Goal: Task Accomplishment & Management: Use online tool/utility

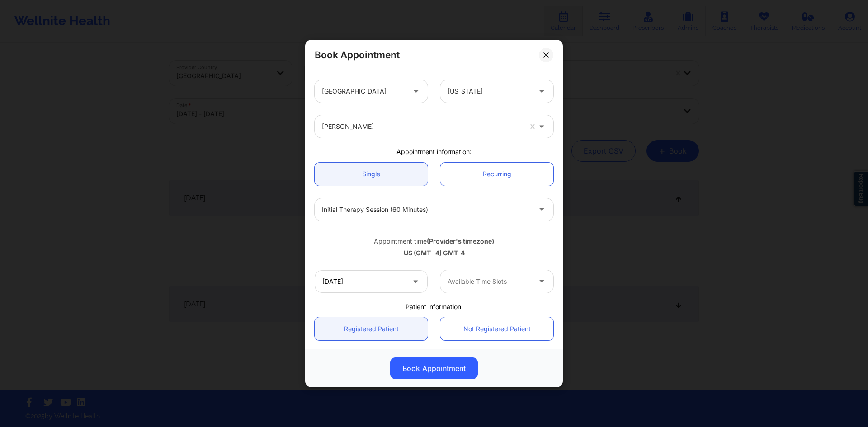
scroll to position [142, 0]
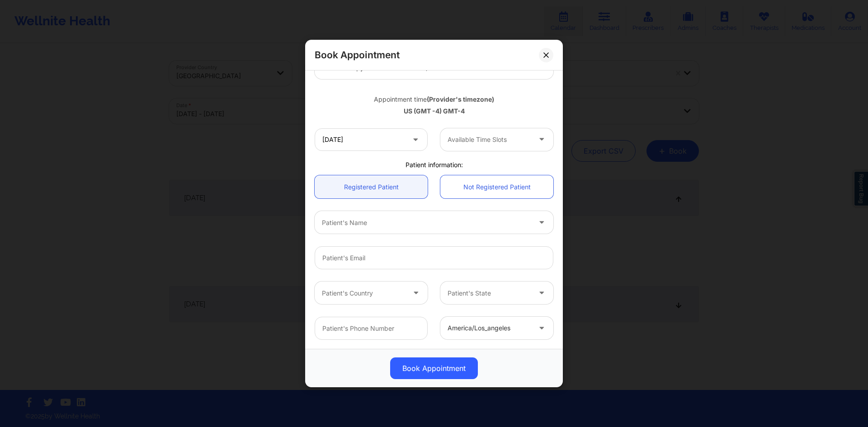
click at [411, 118] on div "Appointment time (Provider's timezone) [GEOGRAPHIC_DATA] (GMT -4) GMT-4" at bounding box center [433, 103] width 251 height 37
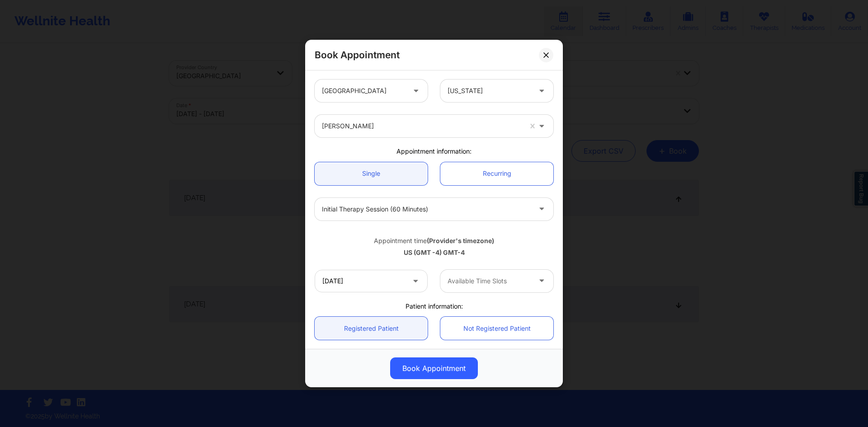
scroll to position [0, 0]
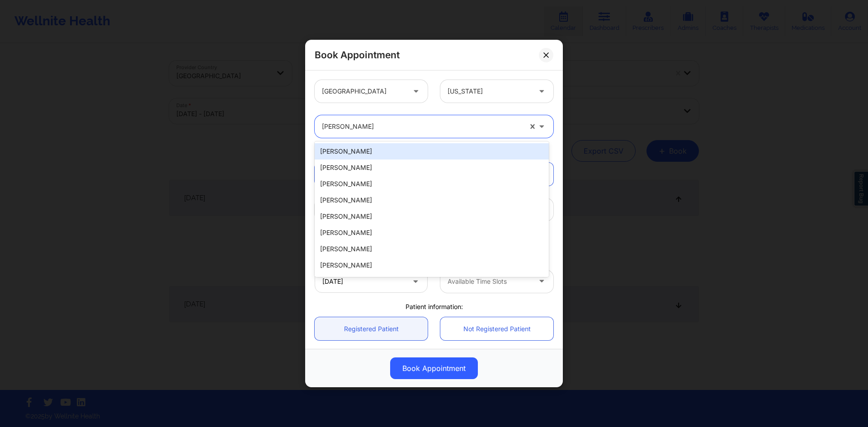
click at [426, 127] on div at bounding box center [422, 126] width 200 height 11
click at [437, 127] on div at bounding box center [422, 126] width 200 height 11
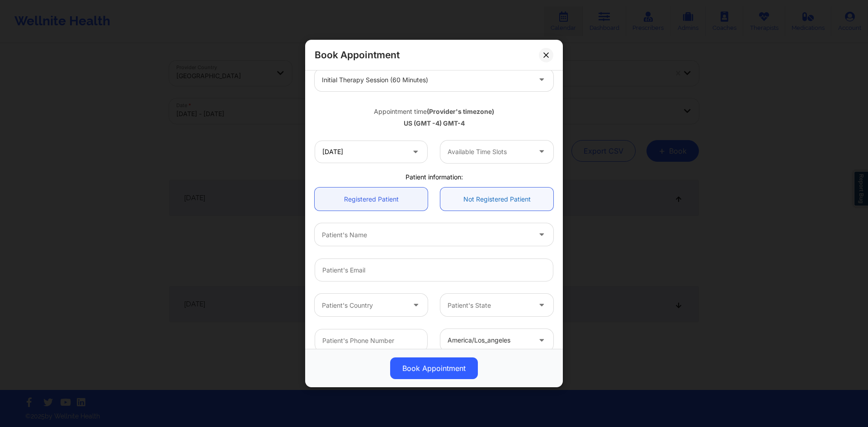
scroll to position [136, 0]
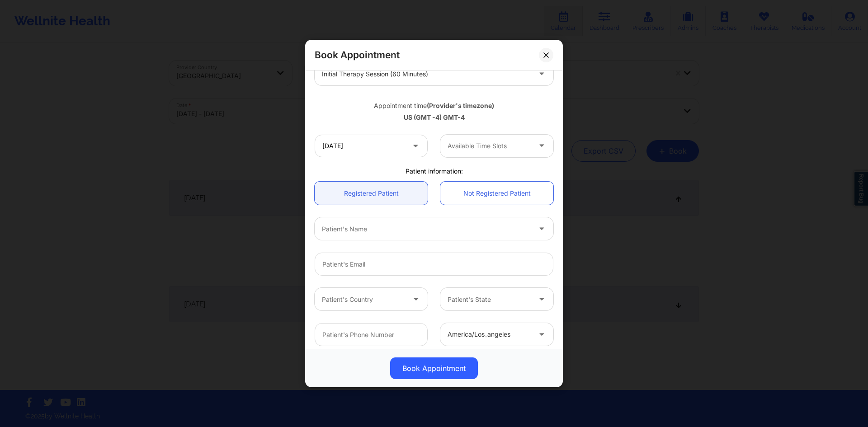
click at [493, 148] on div at bounding box center [488, 146] width 83 height 11
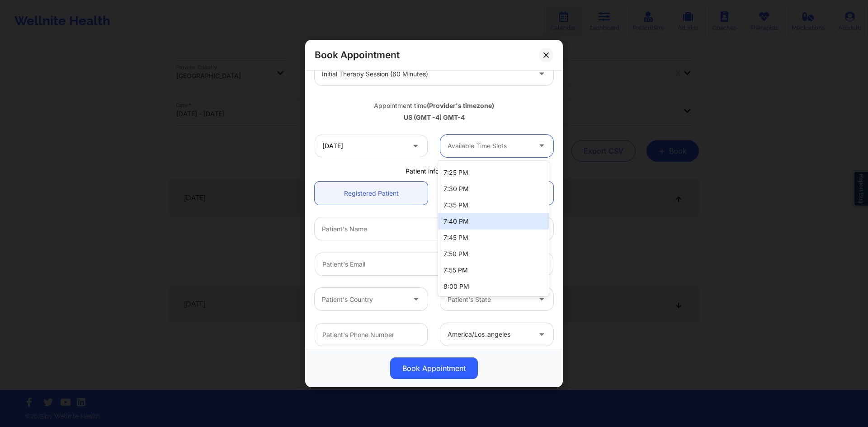
scroll to position [0, 0]
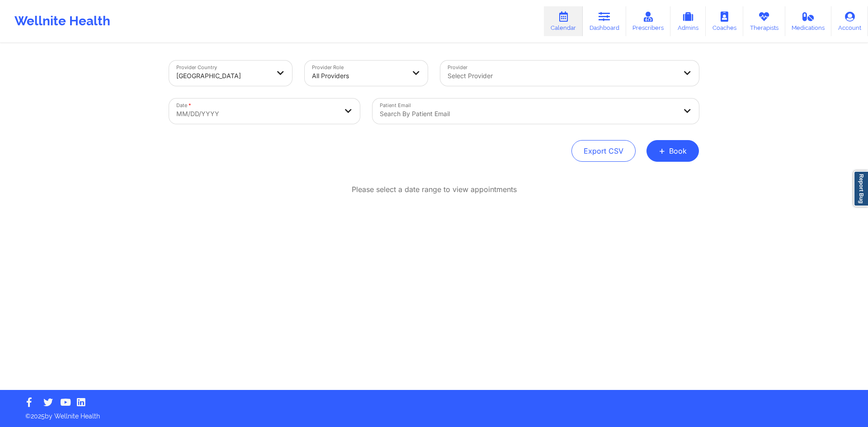
click at [699, 155] on div "Provider Country United States Provider Role All Providers Provider Select Prov…" at bounding box center [434, 217] width 542 height 346
click at [668, 153] on button "+ Book" at bounding box center [672, 151] width 52 height 22
click at [657, 179] on button "Therapy Session" at bounding box center [657, 179] width 69 height 15
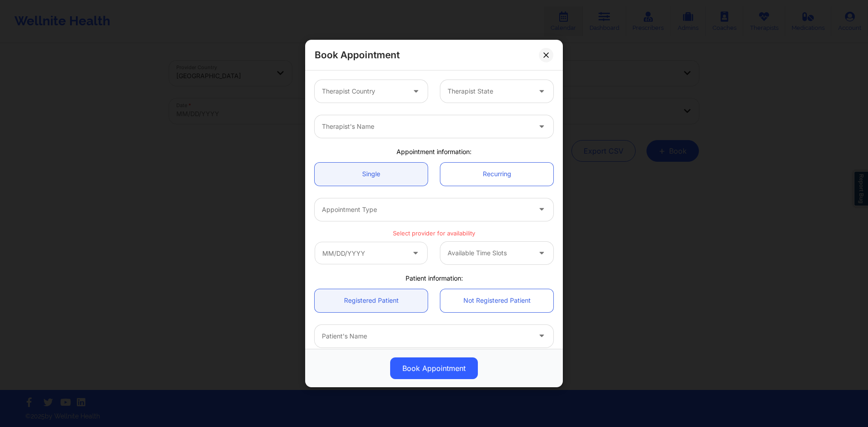
click at [536, 112] on div "Therapist's Name" at bounding box center [433, 126] width 251 height 35
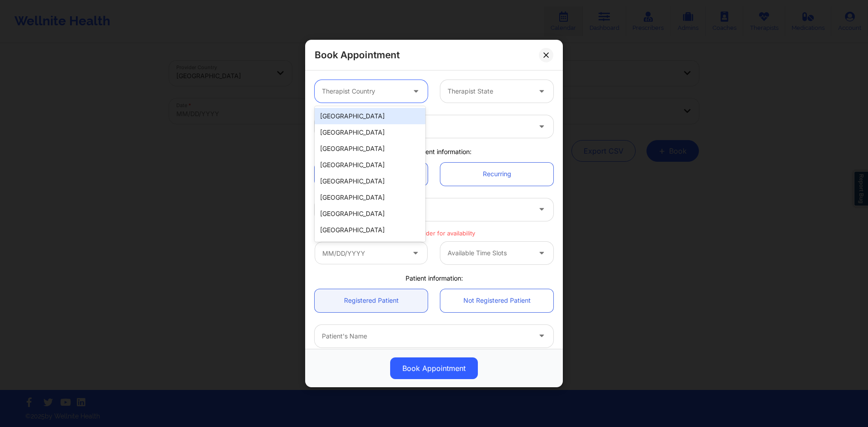
click at [406, 102] on div at bounding box center [417, 91] width 22 height 23
click at [388, 120] on div "[GEOGRAPHIC_DATA]" at bounding box center [370, 116] width 111 height 16
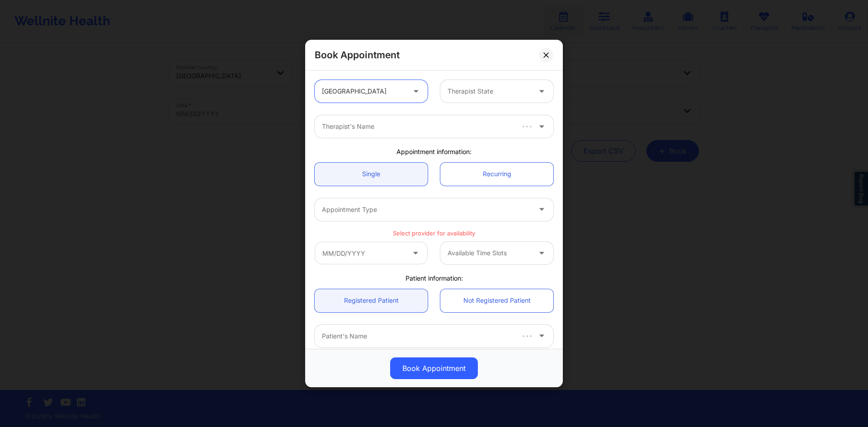
click at [498, 103] on div "option United States, selected. United States Therapist State" at bounding box center [433, 91] width 251 height 35
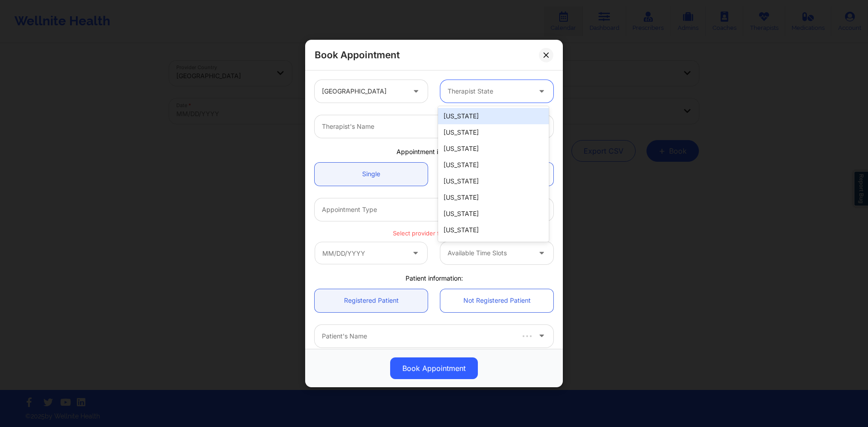
click at [504, 99] on div "Therapist State" at bounding box center [485, 91] width 91 height 23
type input "f"
drag, startPoint x: 460, startPoint y: 127, endPoint x: 450, endPoint y: 124, distance: 10.3
click at [460, 127] on div "[US_STATE]" at bounding box center [493, 132] width 111 height 16
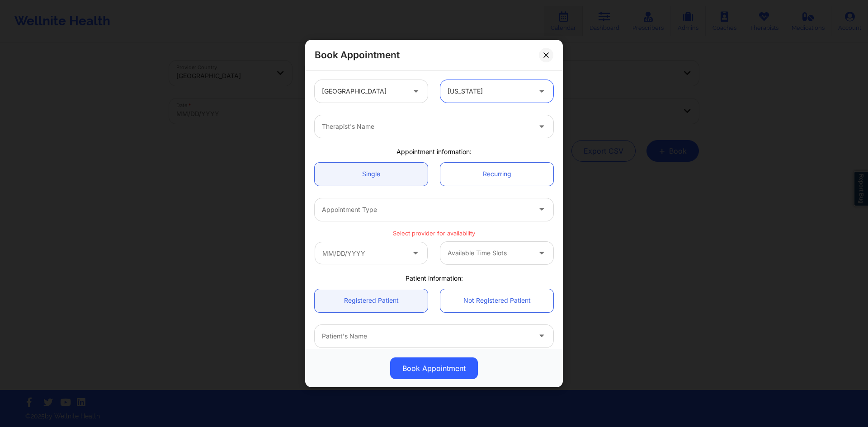
click at [421, 120] on div "Therapist's Name" at bounding box center [423, 126] width 217 height 23
type input "monica samper"
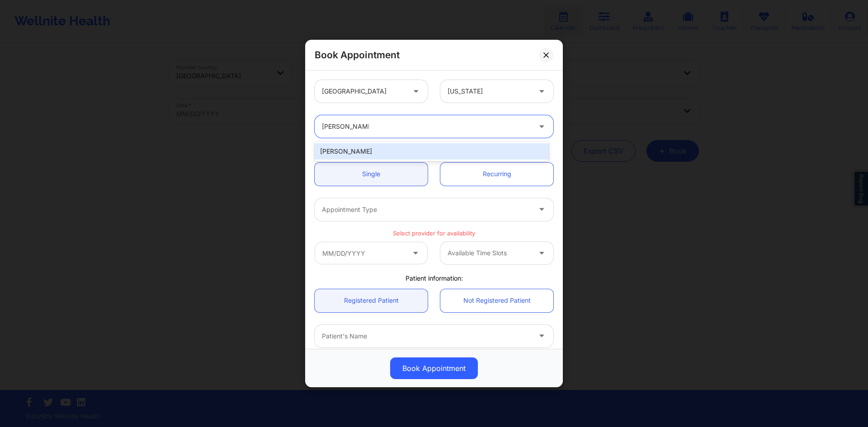
click at [401, 150] on div "[PERSON_NAME]" at bounding box center [432, 151] width 234 height 16
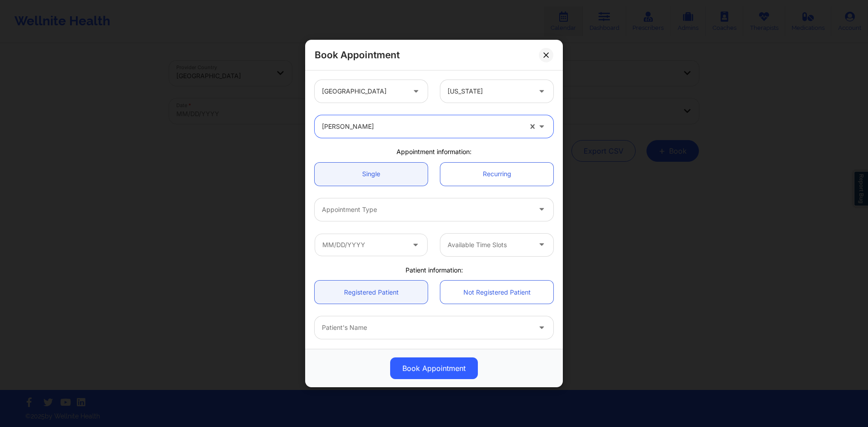
click at [388, 204] on div at bounding box center [426, 209] width 209 height 11
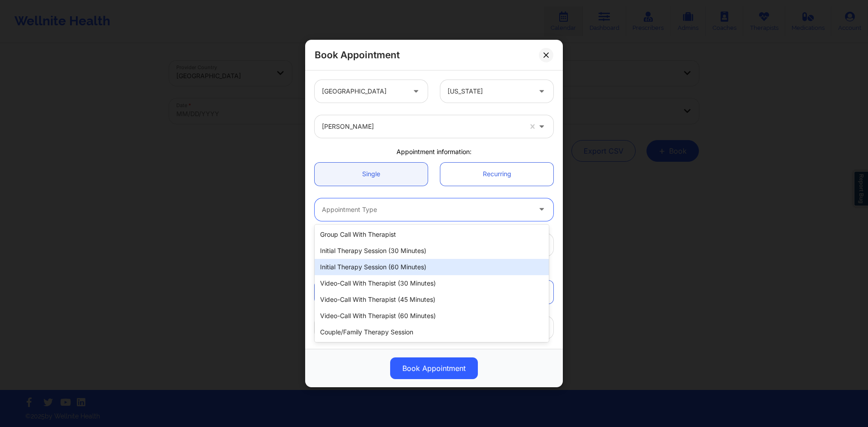
click at [445, 264] on div "Initial Therapy Session (60 minutes)" at bounding box center [432, 267] width 234 height 16
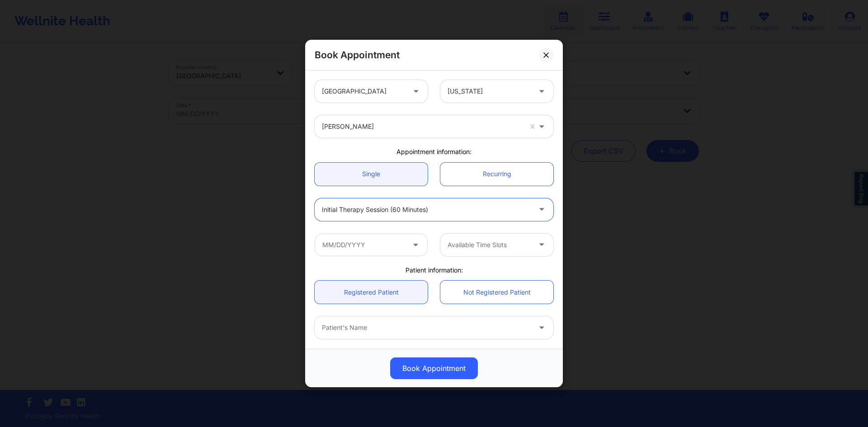
click at [412, 247] on icon at bounding box center [415, 243] width 9 height 8
click at [404, 249] on input "text" at bounding box center [371, 245] width 113 height 23
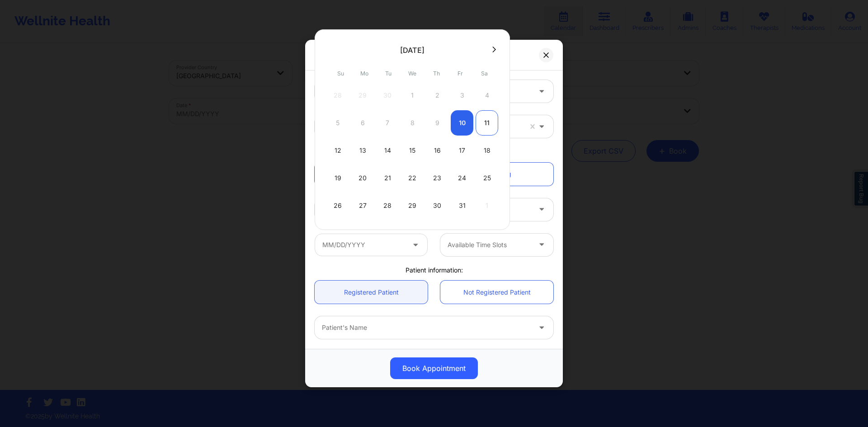
click at [490, 121] on div "11" at bounding box center [486, 122] width 23 height 25
type input "[DATE]"
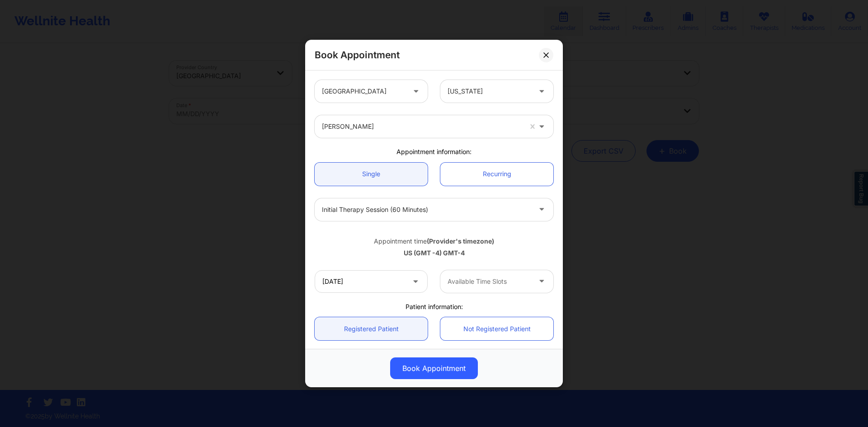
click at [514, 282] on div at bounding box center [488, 281] width 83 height 11
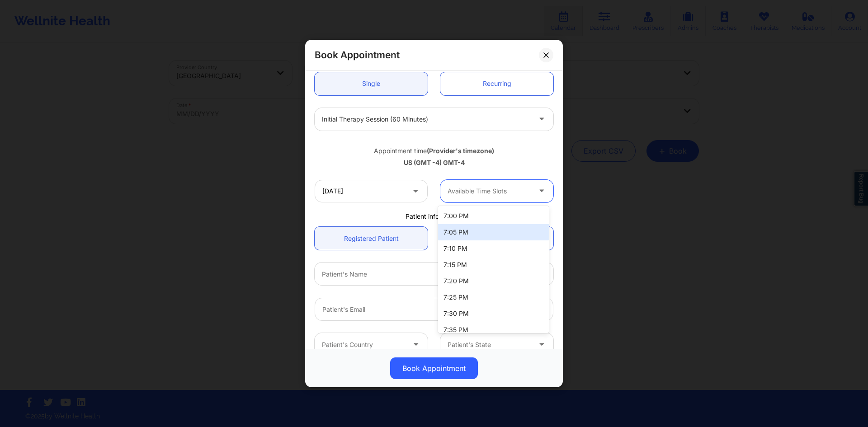
click at [508, 163] on div "US (GMT -4) GMT-4" at bounding box center [434, 162] width 239 height 9
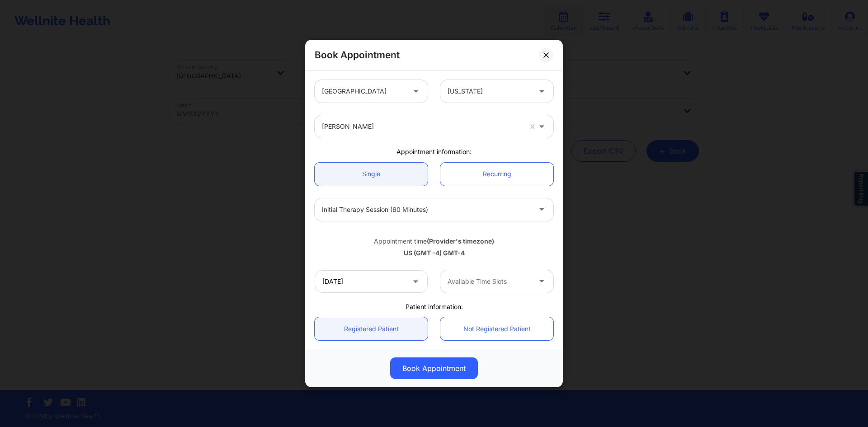
click at [551, 57] on button at bounding box center [546, 55] width 14 height 14
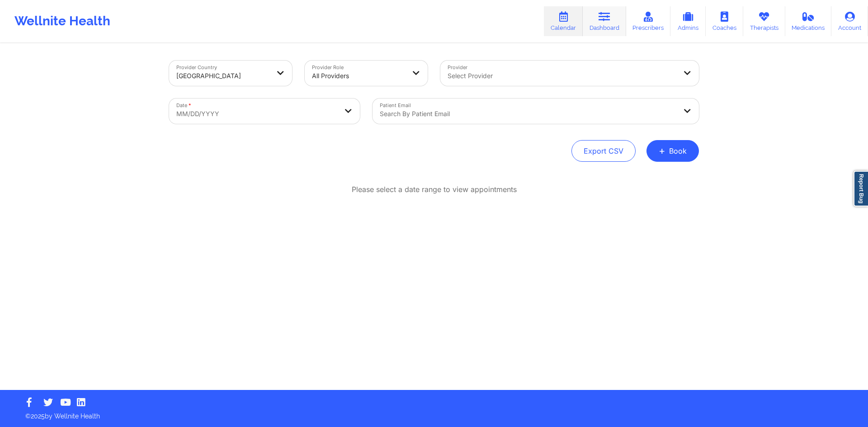
click at [609, 23] on link "Dashboard" at bounding box center [604, 21] width 43 height 30
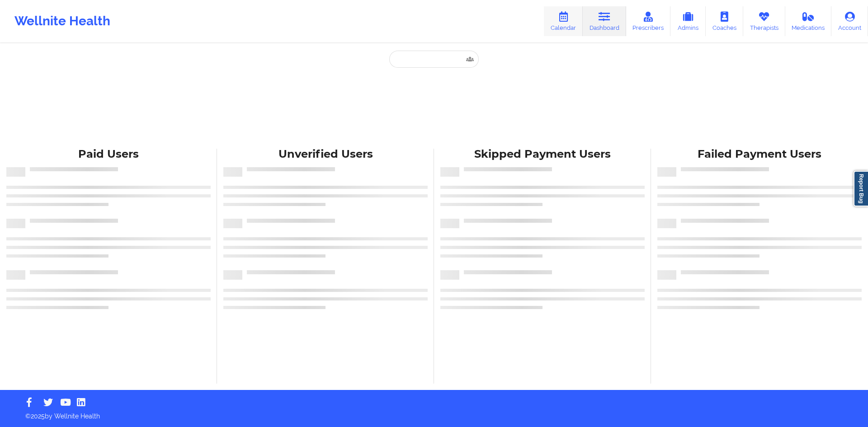
click at [558, 26] on link "Calendar" at bounding box center [563, 21] width 39 height 30
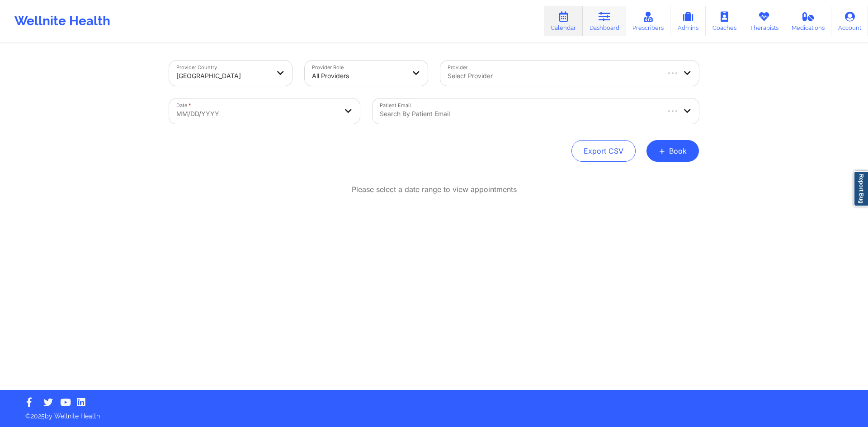
click at [603, 14] on icon at bounding box center [604, 17] width 12 height 10
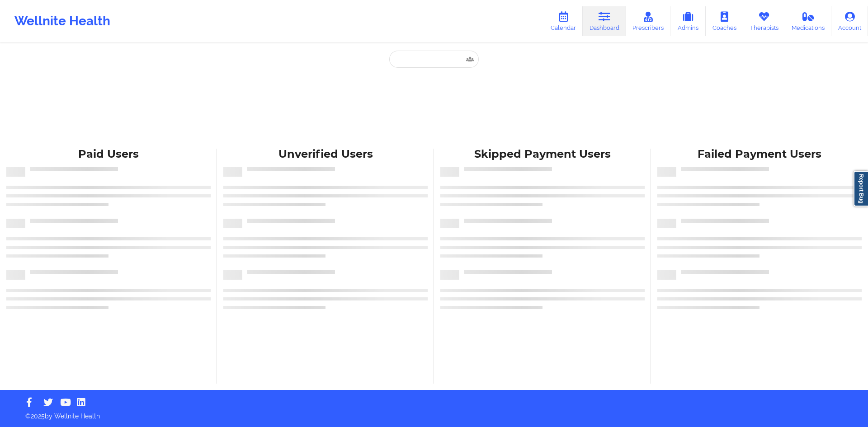
click at [385, 50] on div "Paid Unverified Skipped Failed Paid Users Unverified Users Skipped Payment User…" at bounding box center [434, 195] width 868 height 390
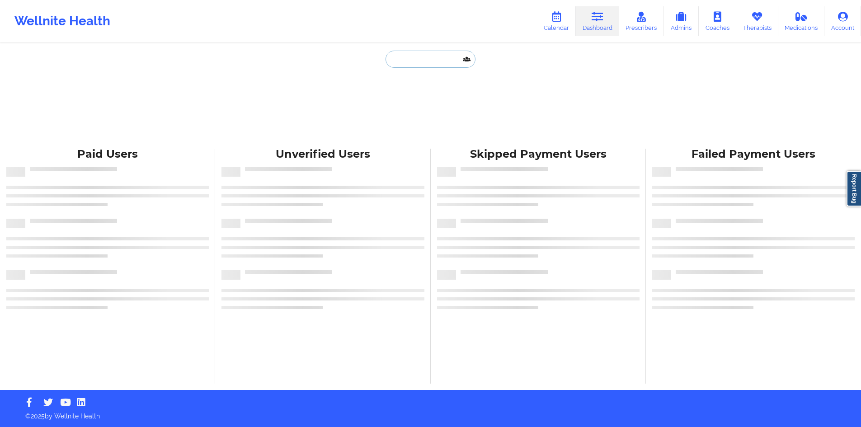
click at [418, 57] on input "text" at bounding box center [430, 59] width 89 height 17
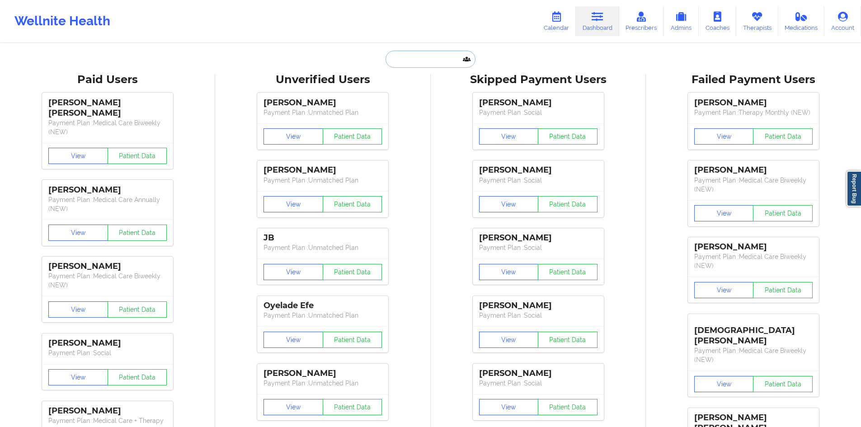
paste input "terressa94@gmail.com"
type input "terressa94@gmail.com"
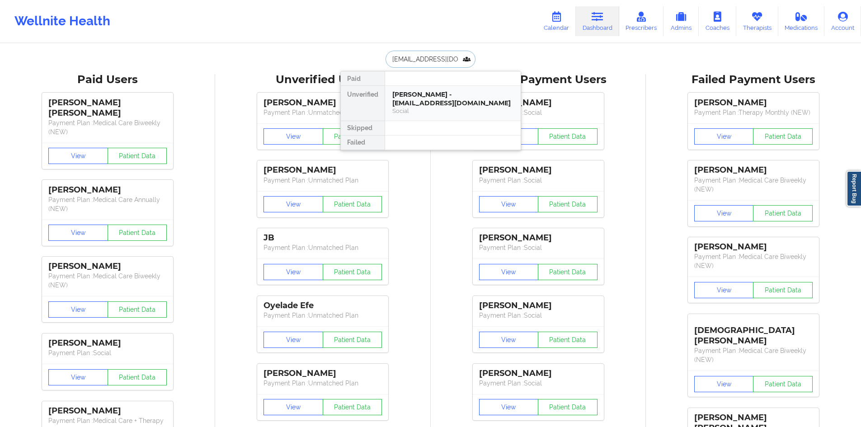
click at [447, 95] on div "Terressa Tate-dawkins - terressa94@gmail.com" at bounding box center [452, 98] width 121 height 17
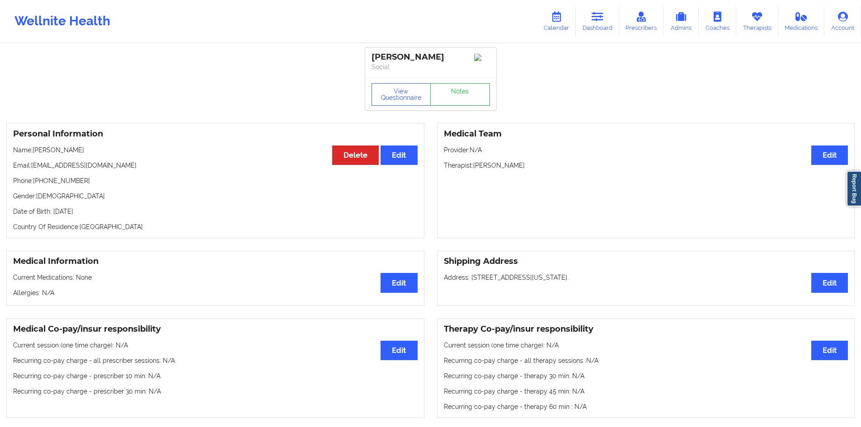
click at [387, 62] on p "Social" at bounding box center [430, 66] width 118 height 9
click at [459, 55] on div "Terressa Tate-dawkins" at bounding box center [430, 57] width 118 height 10
click at [407, 57] on div "Terressa Tate-dawkins" at bounding box center [430, 57] width 118 height 10
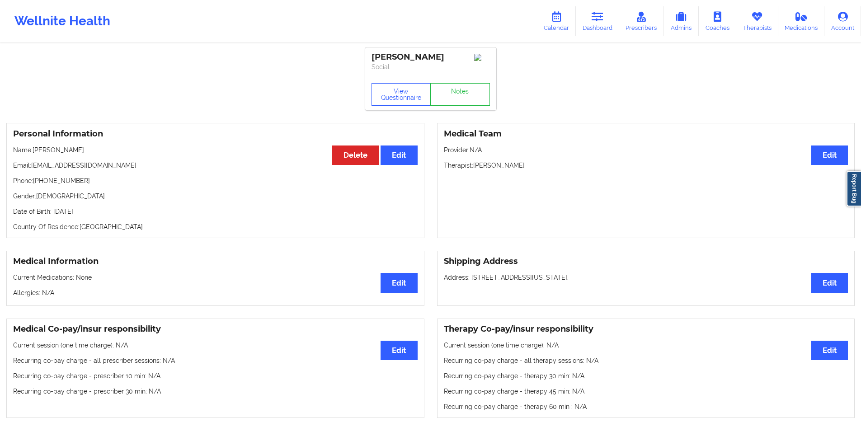
click at [384, 57] on div "Terressa Tate-dawkins" at bounding box center [430, 57] width 118 height 10
click at [455, 56] on div "Terressa Tate-dawkins" at bounding box center [430, 57] width 118 height 10
copy div "Terressa Tate-dawkins"
click at [402, 60] on div "Terressa Tate-dawkins" at bounding box center [430, 57] width 118 height 10
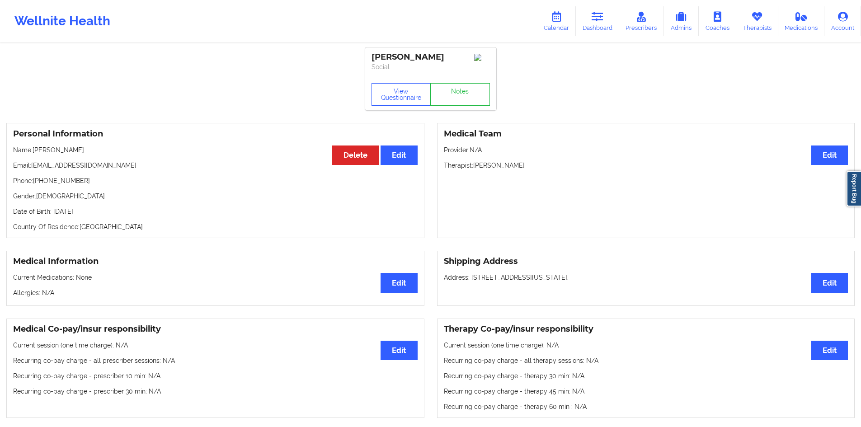
click at [381, 54] on div "Terressa Tate-dawkins" at bounding box center [430, 57] width 118 height 10
click at [446, 57] on div "Terressa Tate-dawkins" at bounding box center [430, 57] width 118 height 10
copy div "Terressa Tate-dawkins"
click at [418, 62] on div "Terressa Tate-dawkins Social" at bounding box center [430, 62] width 131 height 30
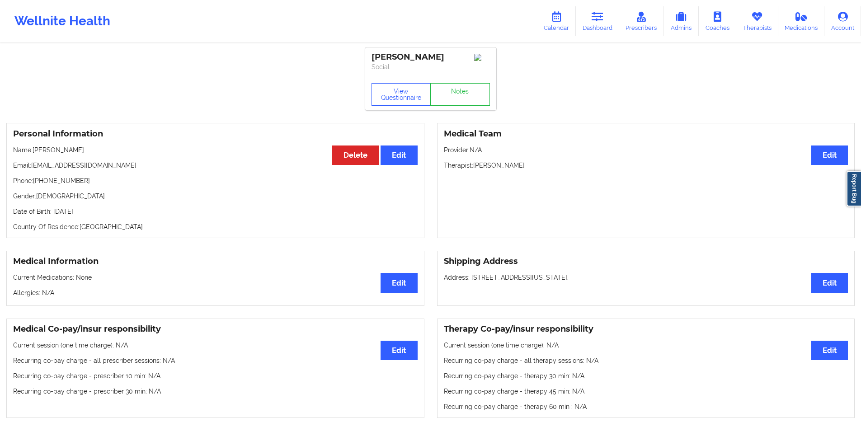
click at [409, 57] on div "Terressa Tate-dawkins" at bounding box center [430, 57] width 118 height 10
click at [769, 17] on link "Therapists" at bounding box center [757, 21] width 42 height 30
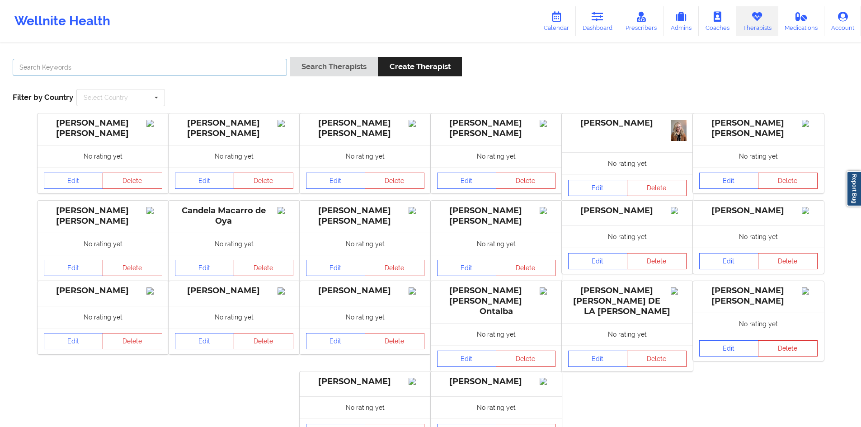
click at [147, 65] on input "text" at bounding box center [150, 67] width 274 height 17
type input "[PERSON_NAME]"
click at [290, 57] on button "Search Therapists" at bounding box center [334, 66] width 88 height 19
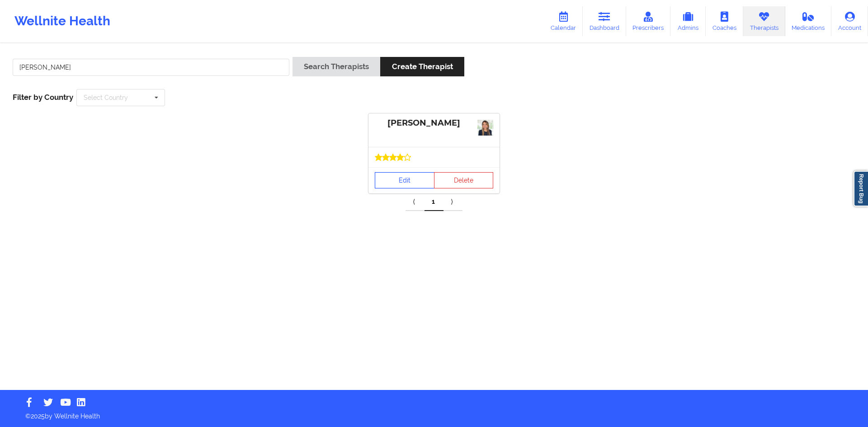
click at [418, 183] on link "Edit" at bounding box center [405, 180] width 60 height 16
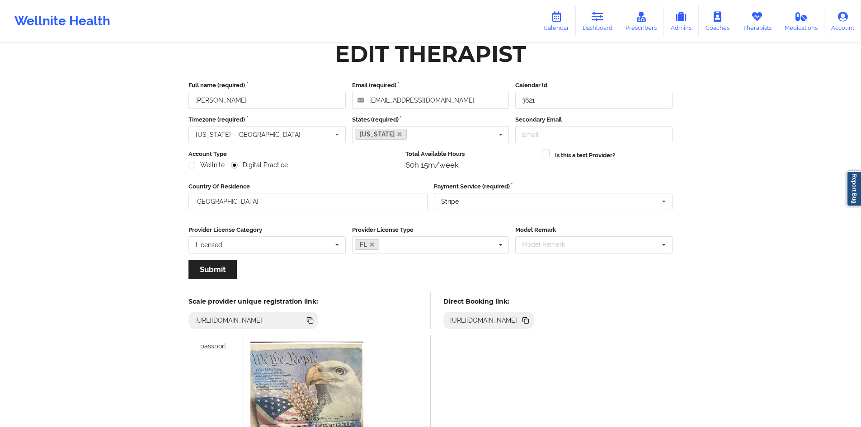
scroll to position [22, 0]
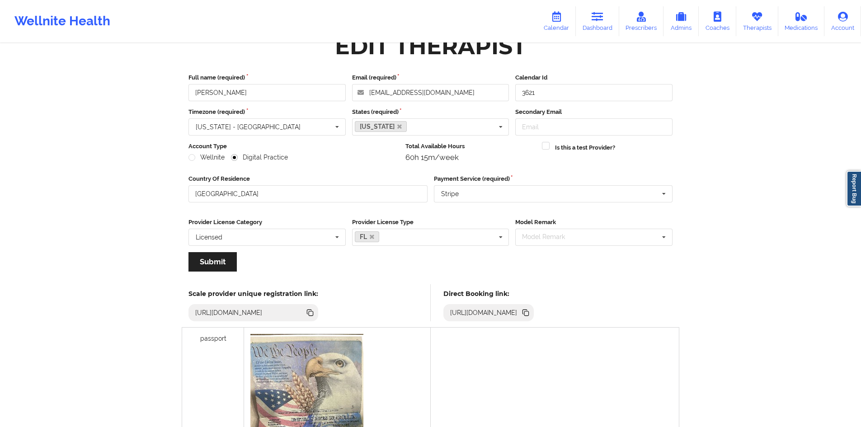
click at [531, 310] on icon at bounding box center [526, 313] width 10 height 10
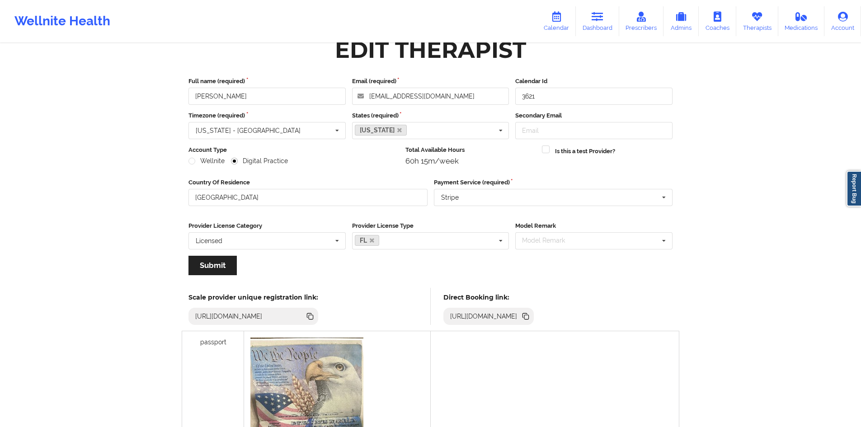
scroll to position [0, 0]
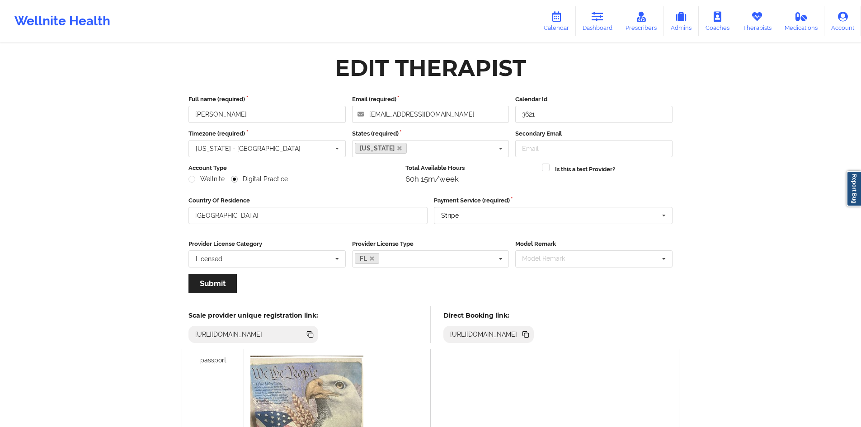
click at [529, 336] on icon at bounding box center [526, 335] width 5 height 5
click at [590, 26] on link "Dashboard" at bounding box center [597, 21] width 43 height 30
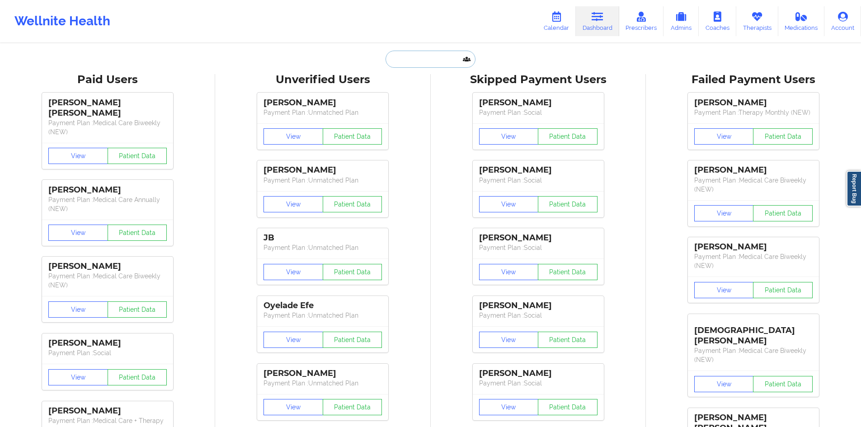
click at [450, 55] on input "text" at bounding box center [430, 59] width 89 height 17
click at [761, 12] on icon at bounding box center [757, 17] width 12 height 10
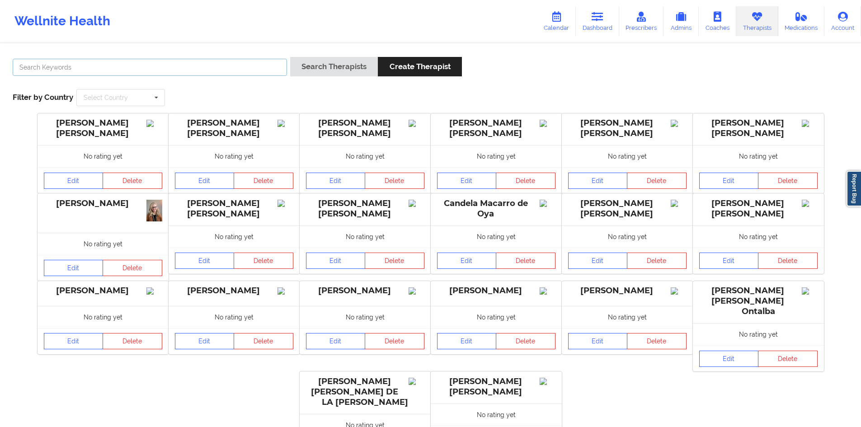
click at [233, 74] on input "text" at bounding box center [150, 67] width 274 height 17
paste input "Israel Fortuna"
type input "Israel Fortuna"
click at [316, 65] on button "Search Therapists" at bounding box center [334, 66] width 88 height 19
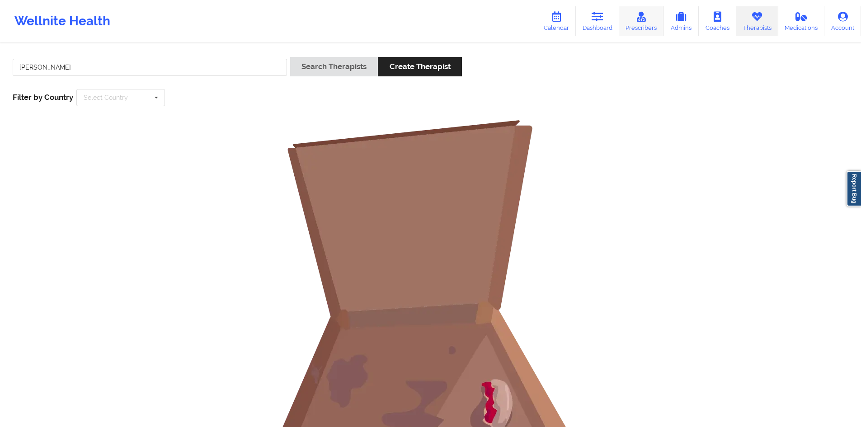
click at [640, 14] on icon at bounding box center [641, 17] width 12 height 10
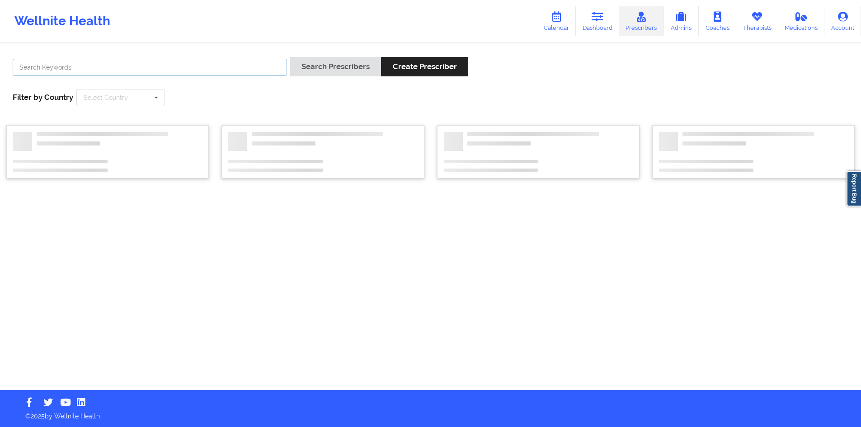
click at [210, 71] on input "text" at bounding box center [150, 67] width 274 height 17
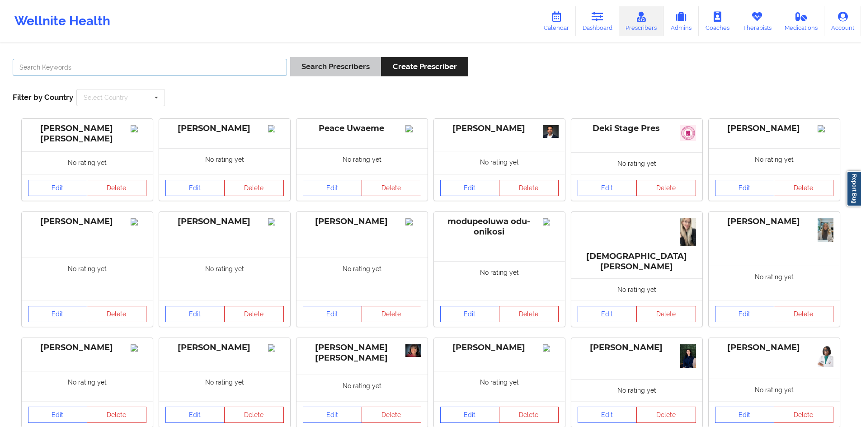
paste input "Israel Fortuna"
click at [329, 64] on button "Search Prescribers" at bounding box center [335, 66] width 91 height 19
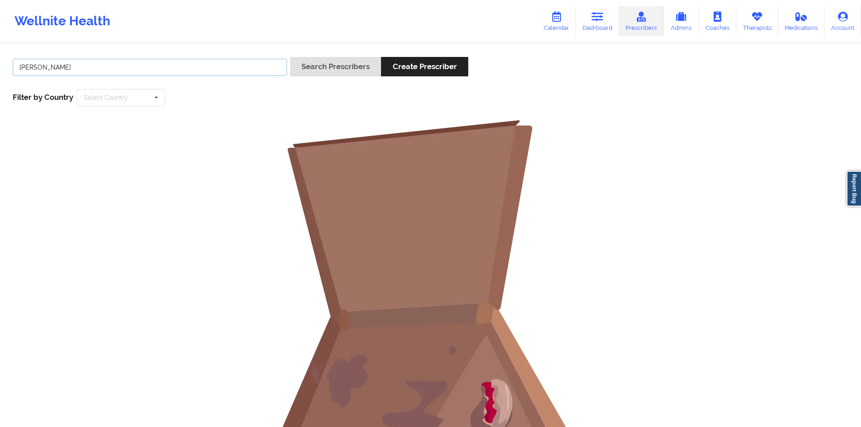
click at [247, 71] on input "Israel Fortuna" at bounding box center [150, 67] width 274 height 17
click at [267, 68] on input "Israel Fortuna" at bounding box center [150, 67] width 274 height 17
paste input "Fortuna Israel"
click at [315, 60] on button "Search Prescribers" at bounding box center [335, 66] width 91 height 19
click at [218, 71] on input "Fortuna Israel" at bounding box center [150, 67] width 274 height 17
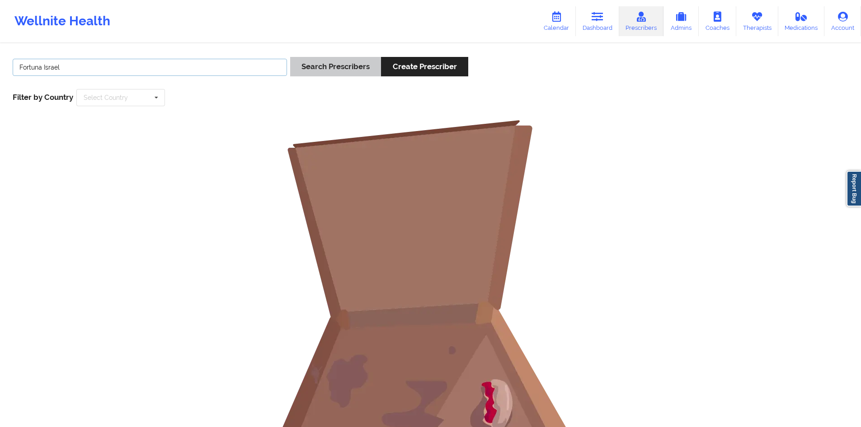
type input "Fortuna Israel"
click at [305, 72] on button "Search Prescribers" at bounding box center [335, 66] width 91 height 19
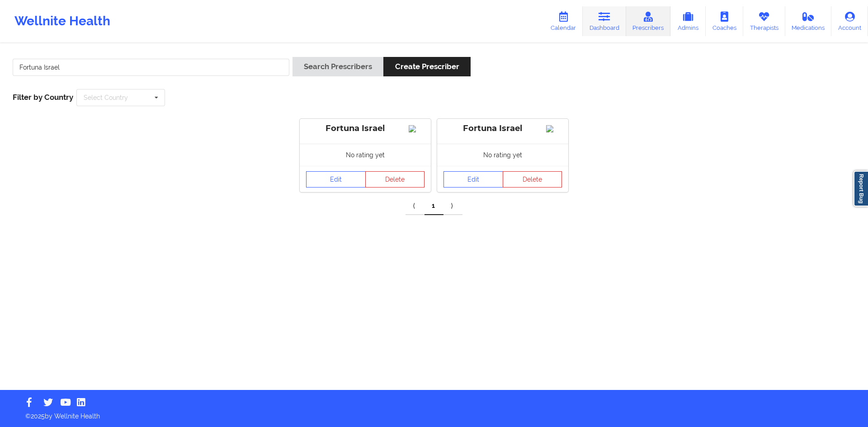
click at [596, 18] on link "Dashboard" at bounding box center [604, 21] width 43 height 30
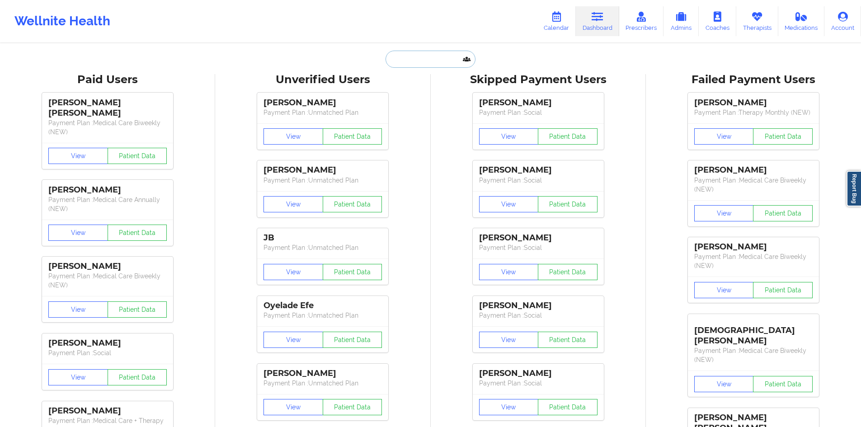
click at [435, 64] on input "text" at bounding box center [430, 59] width 89 height 17
paste input "kaileforsythe@gmail.com"
type input "kaileforsythe@gmail.com"
